Goal: Task Accomplishment & Management: Manage account settings

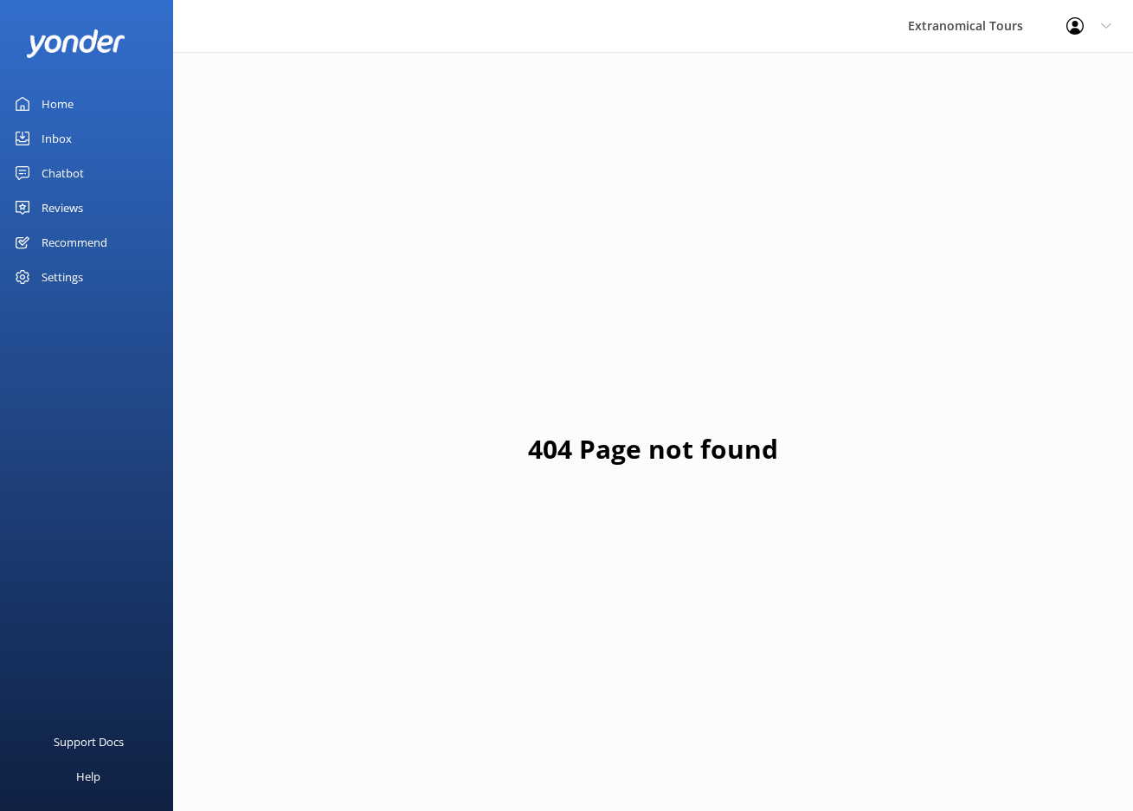
click at [83, 131] on link "Inbox" at bounding box center [86, 138] width 173 height 35
